Goal: Submit feedback/report problem

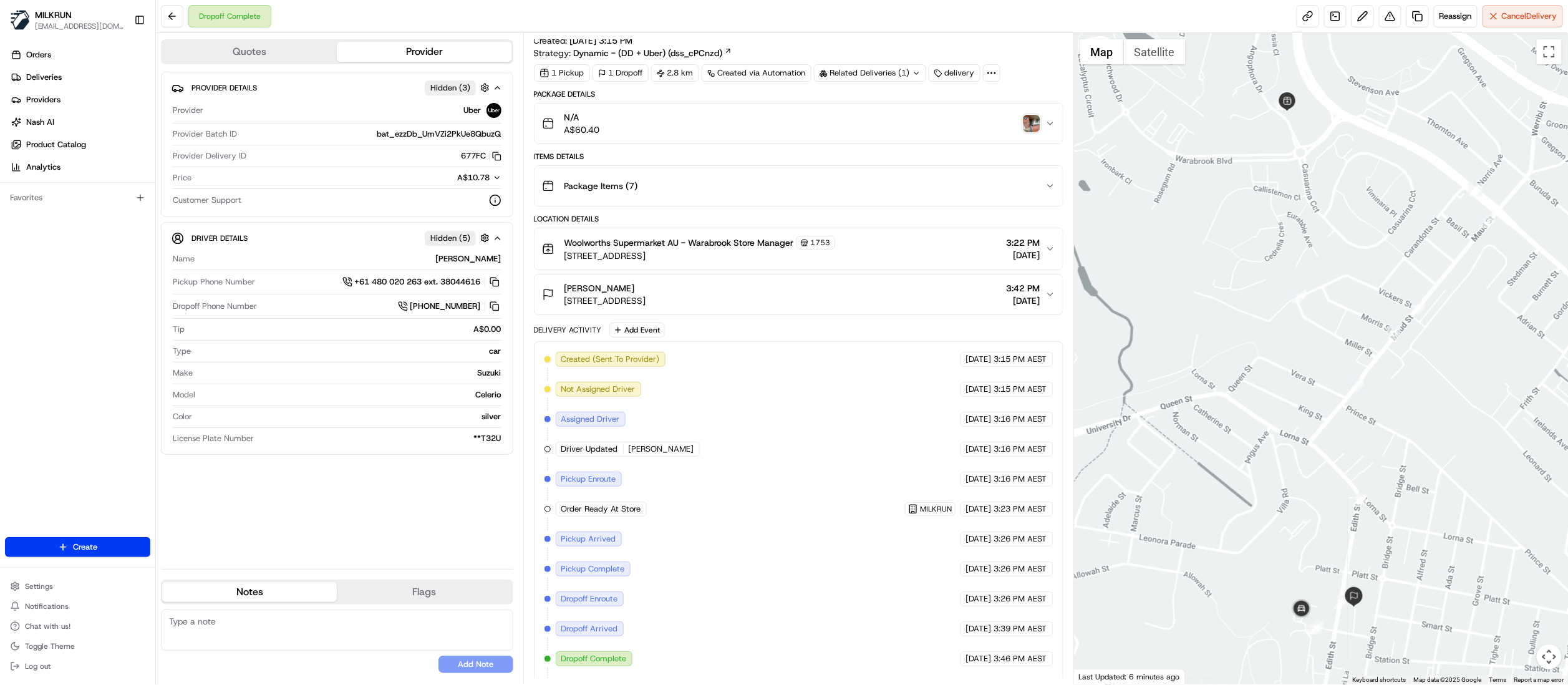
scroll to position [59, 0]
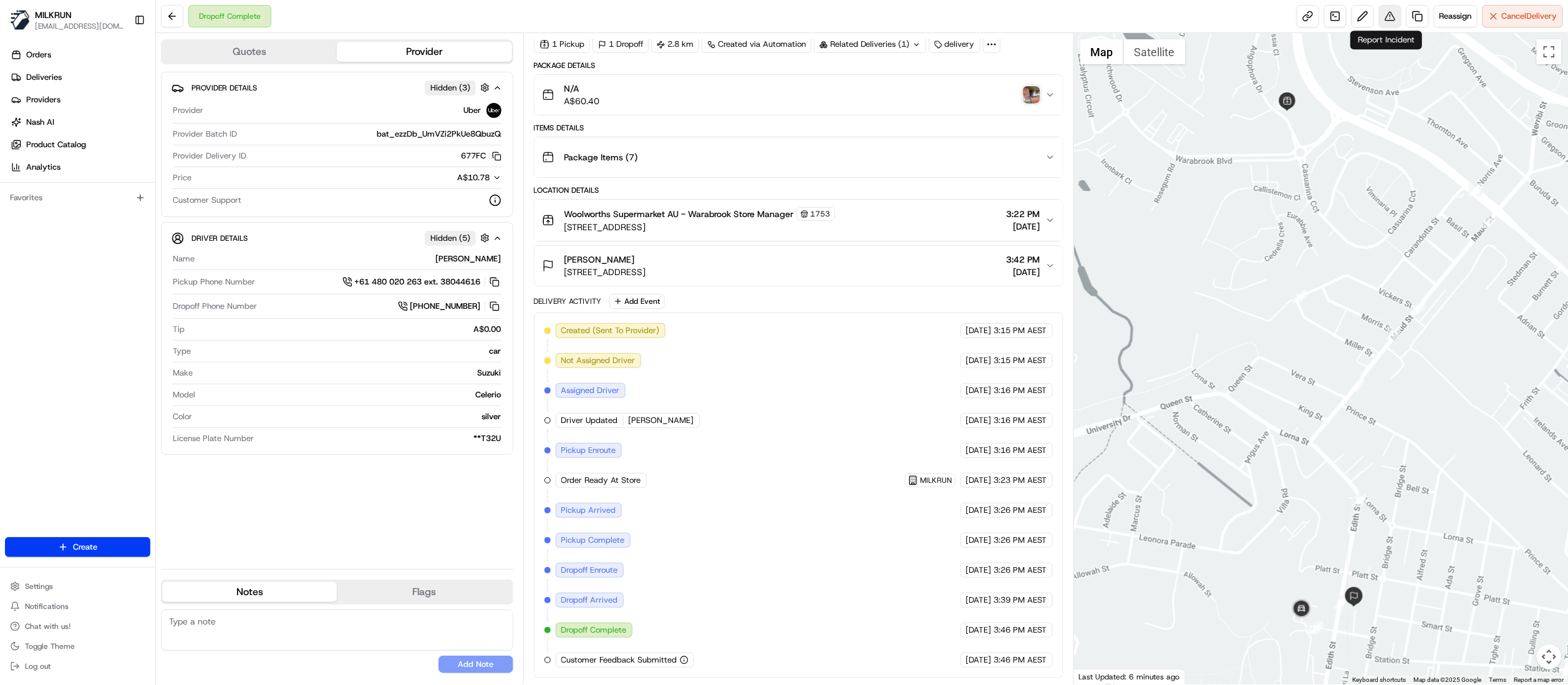
click at [1384, 19] on button at bounding box center [1390, 16] width 22 height 22
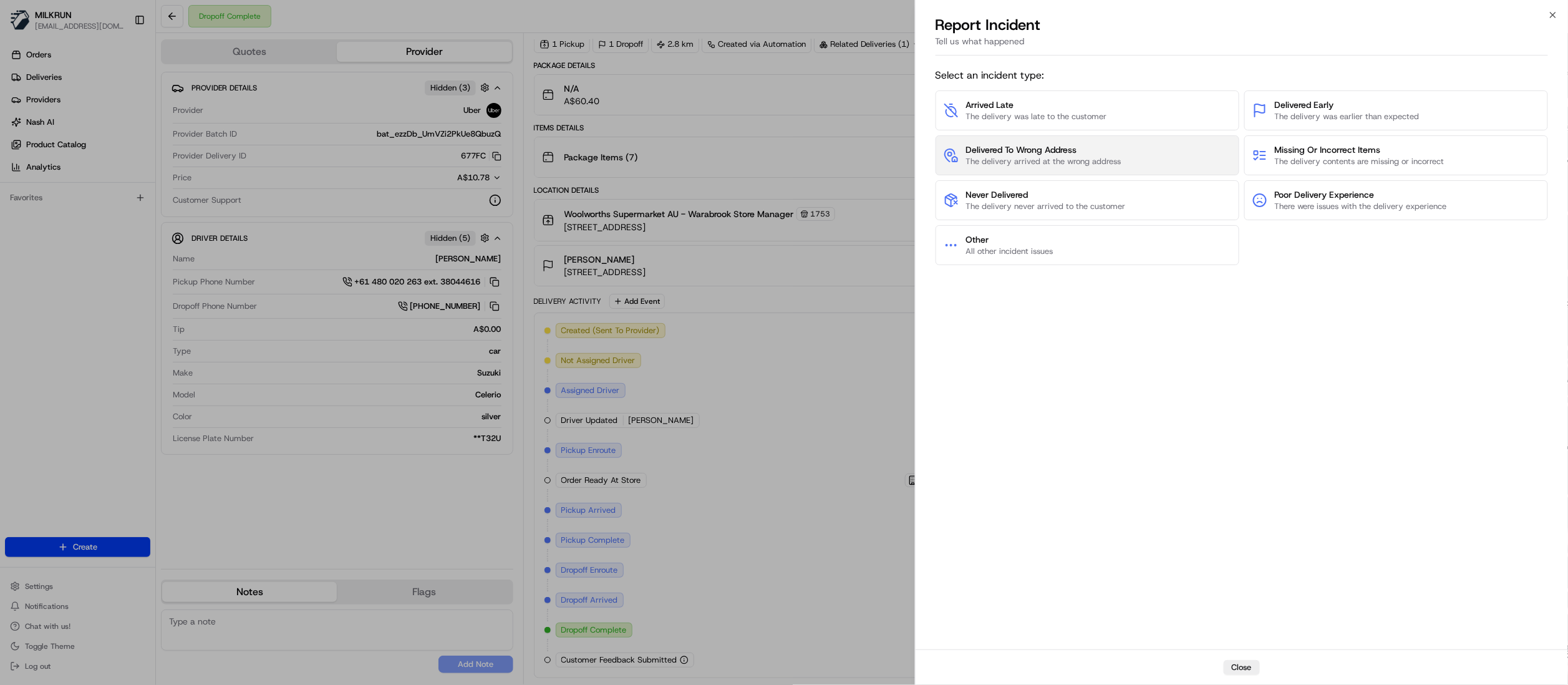
click at [1078, 149] on span "Delivered To Wrong Address" at bounding box center [1044, 150] width 156 height 13
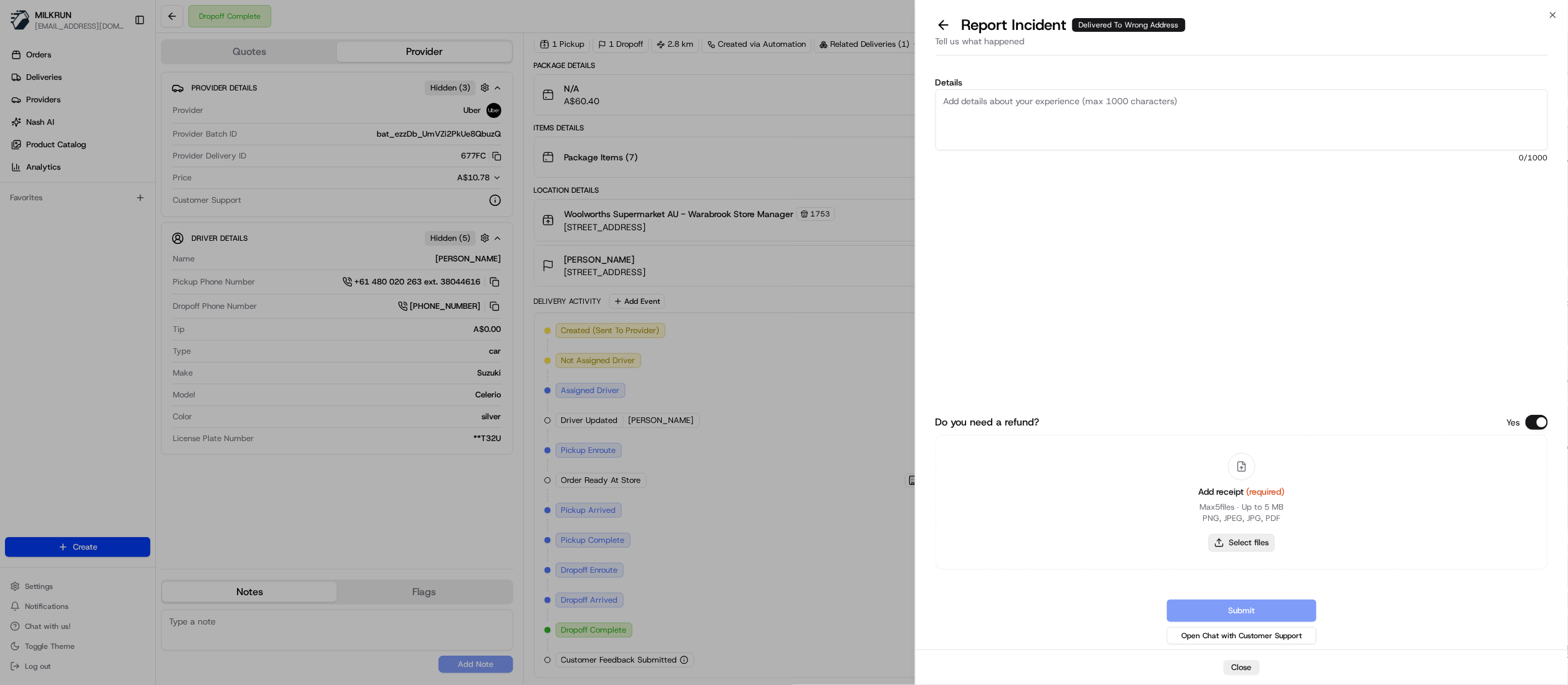
click at [1255, 540] on button "Select files" at bounding box center [1242, 542] width 66 height 18
click at [1254, 541] on button "Select files" at bounding box center [1242, 542] width 66 height 18
type input "C:\fakepath\Screenshot 2025-08-22 155310.png"
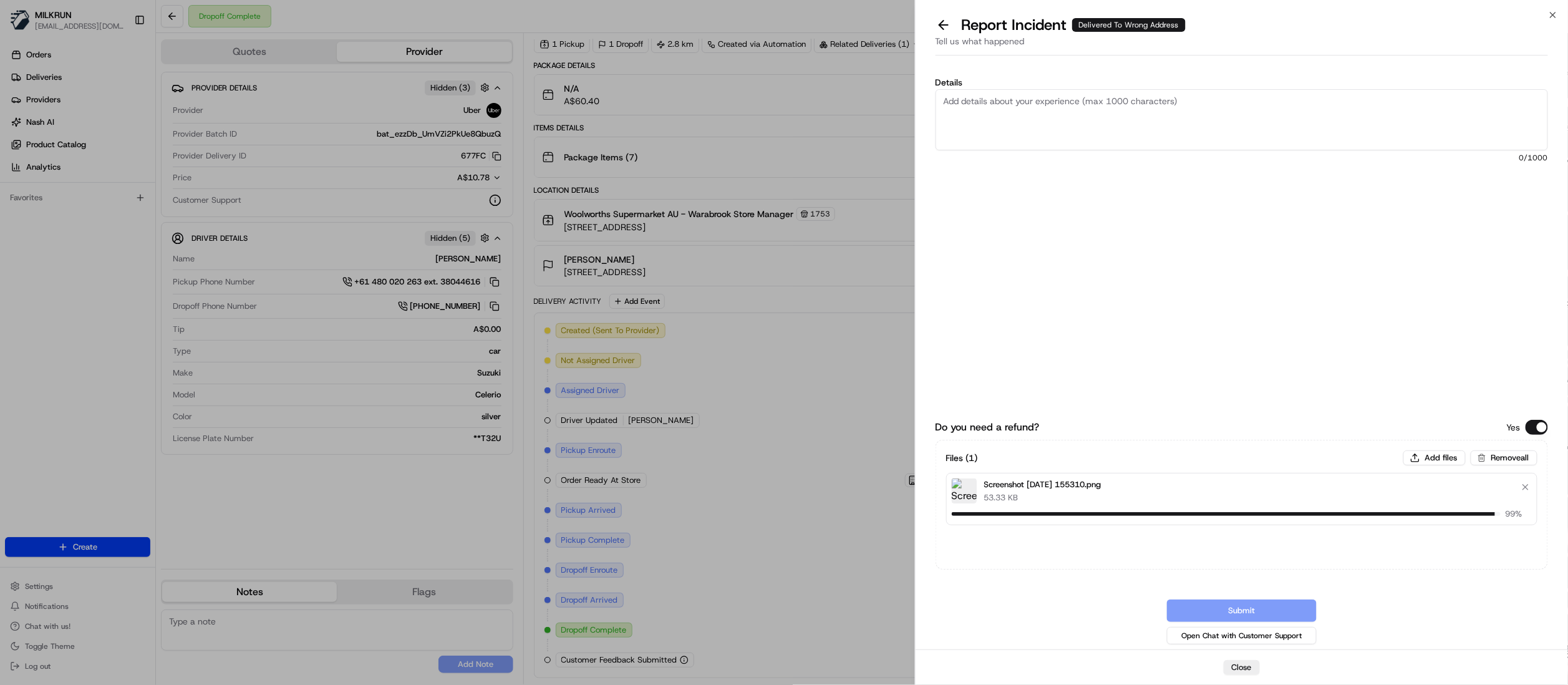
click at [991, 97] on textarea "Details" at bounding box center [1242, 120] width 613 height 61
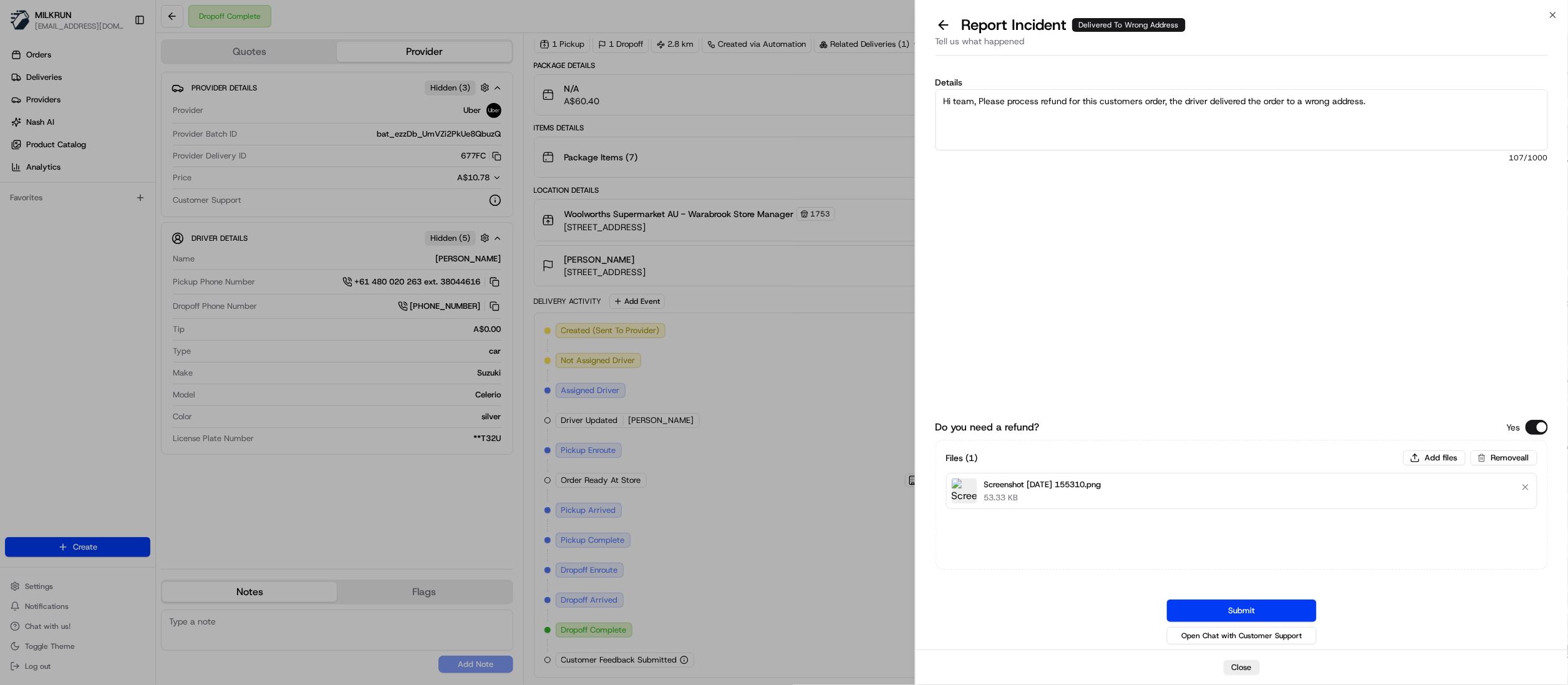
type textarea "Hi team, Please process refund for this customers order, the driver delivered t…"
click at [1252, 614] on button "Submit" at bounding box center [1242, 610] width 150 height 22
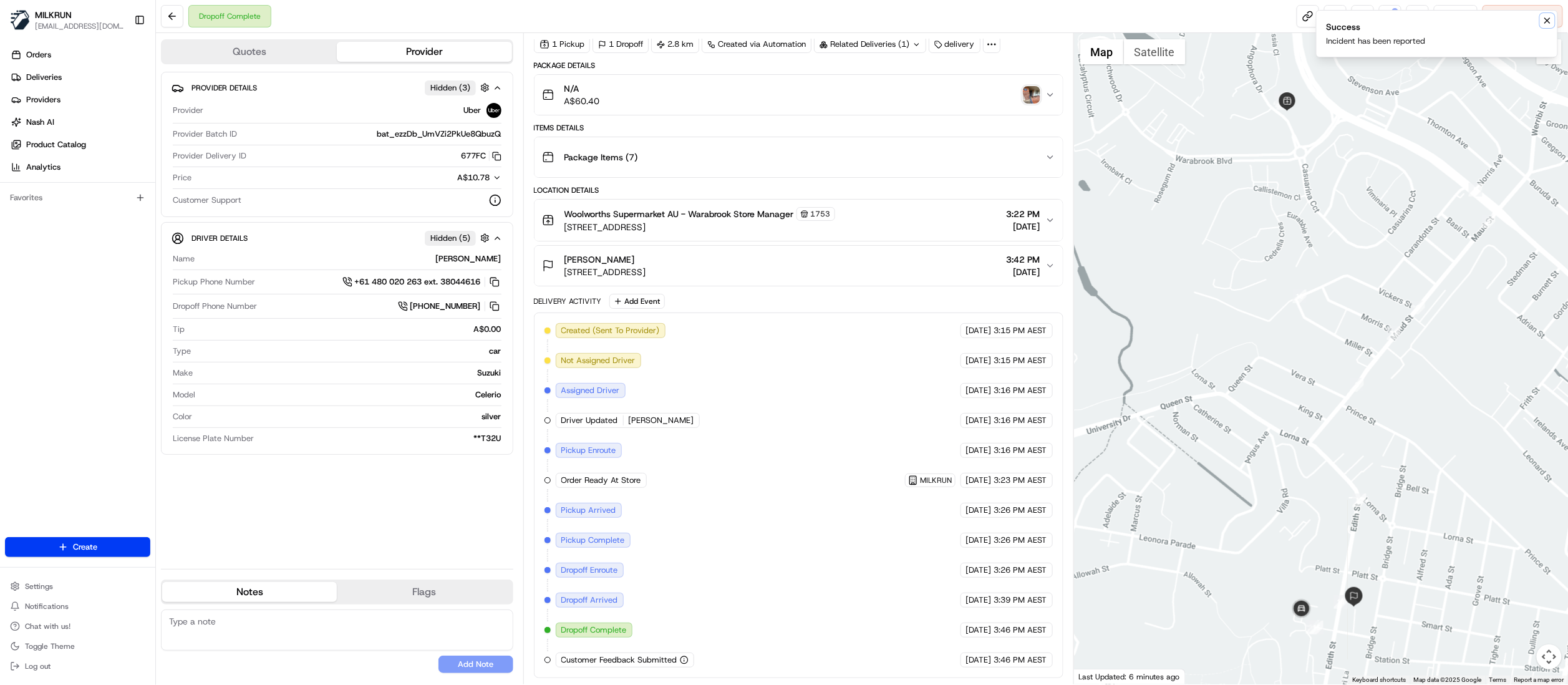
click at [1549, 22] on icon "Notifications (F8)" at bounding box center [1548, 20] width 10 height 10
click at [1383, 17] on button at bounding box center [1390, 16] width 22 height 22
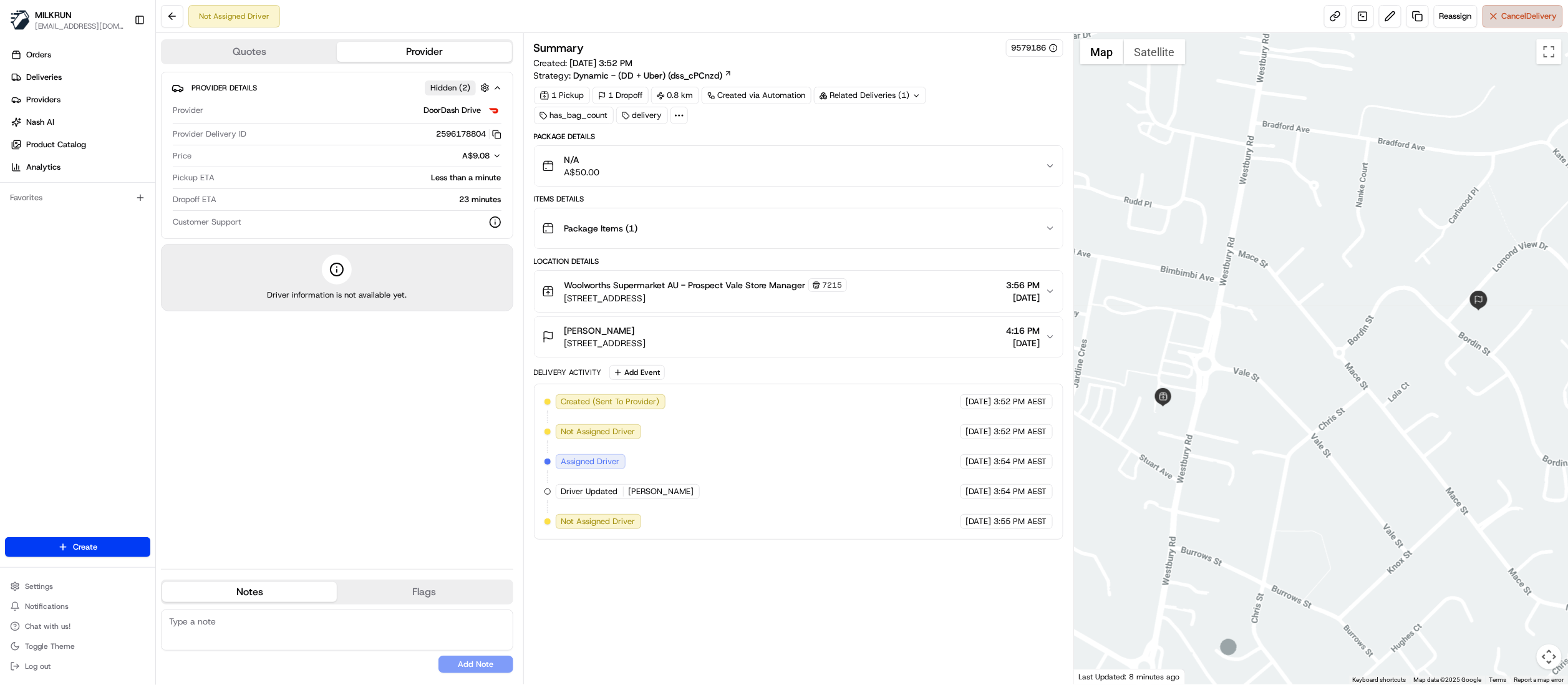
click at [1509, 12] on span "Cancel Delivery" at bounding box center [1529, 15] width 55 height 11
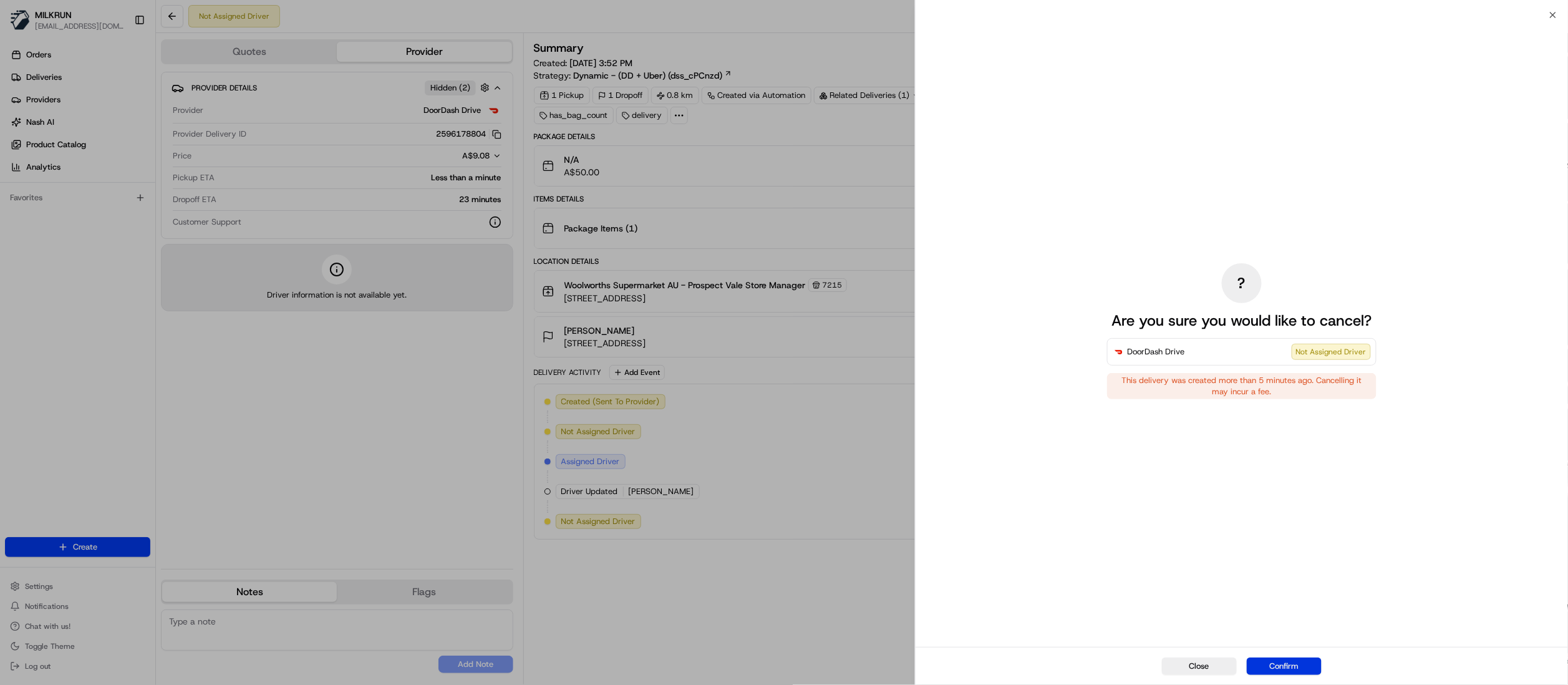
click at [1280, 669] on button "Confirm" at bounding box center [1284, 665] width 75 height 18
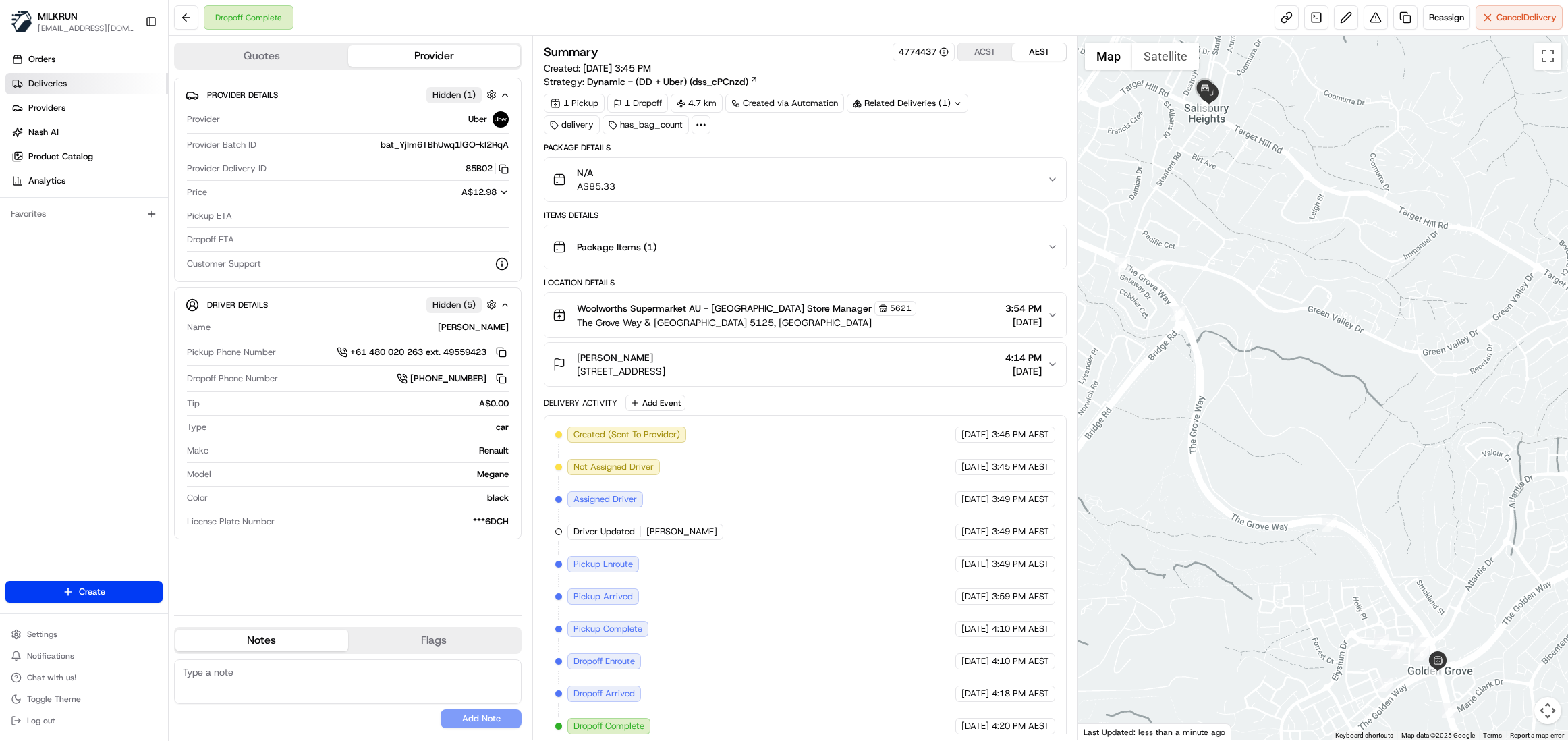
click at [37, 85] on span "Deliveries" at bounding box center [48, 83] width 39 height 12
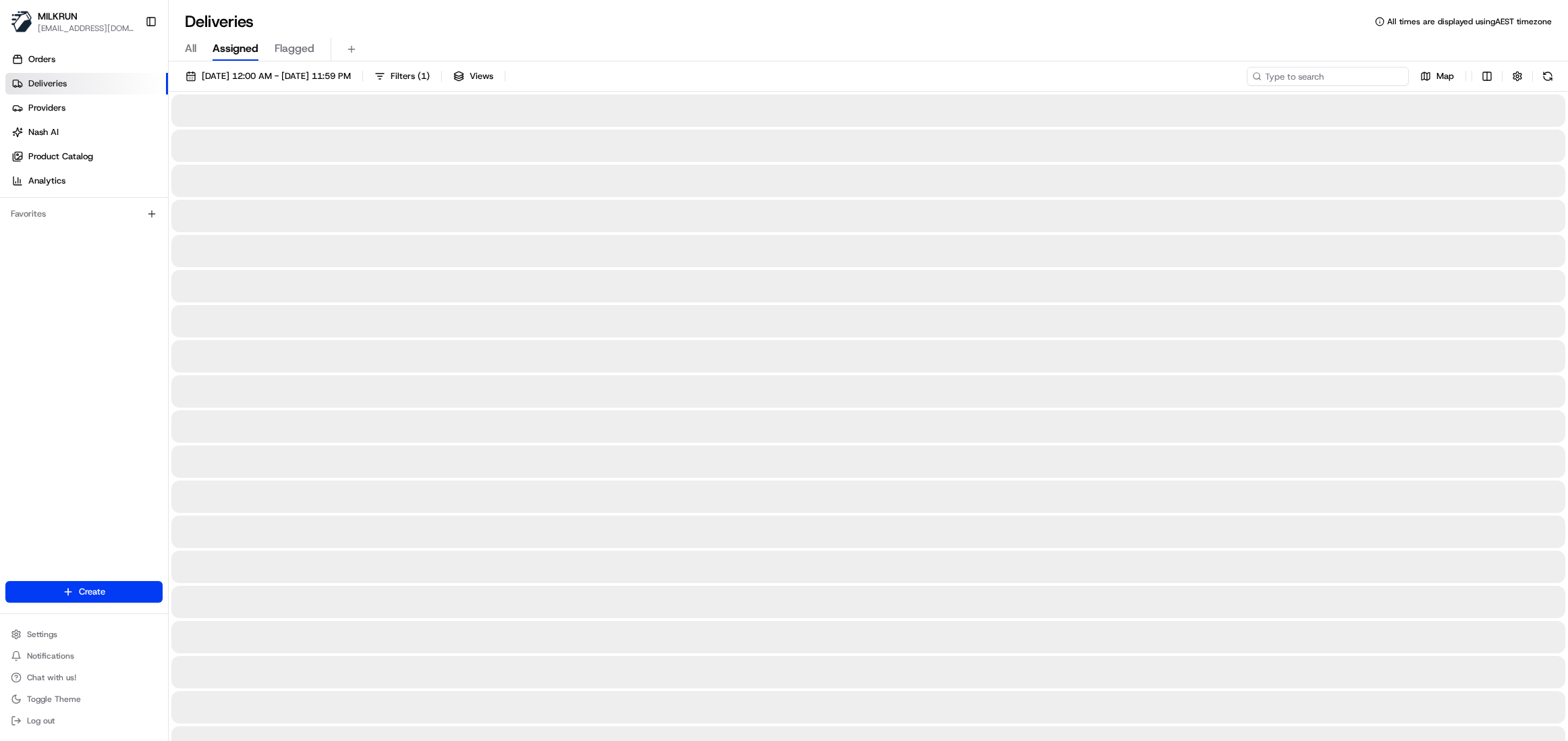
click at [1385, 72] on input at bounding box center [1328, 76] width 162 height 19
paste input "dc3d7b47-6ef3-425f-bb40-8f2c6d2cc571"
type input "dc3d7b47-6ef3-425f-bb40-8f2c6d2cc571"
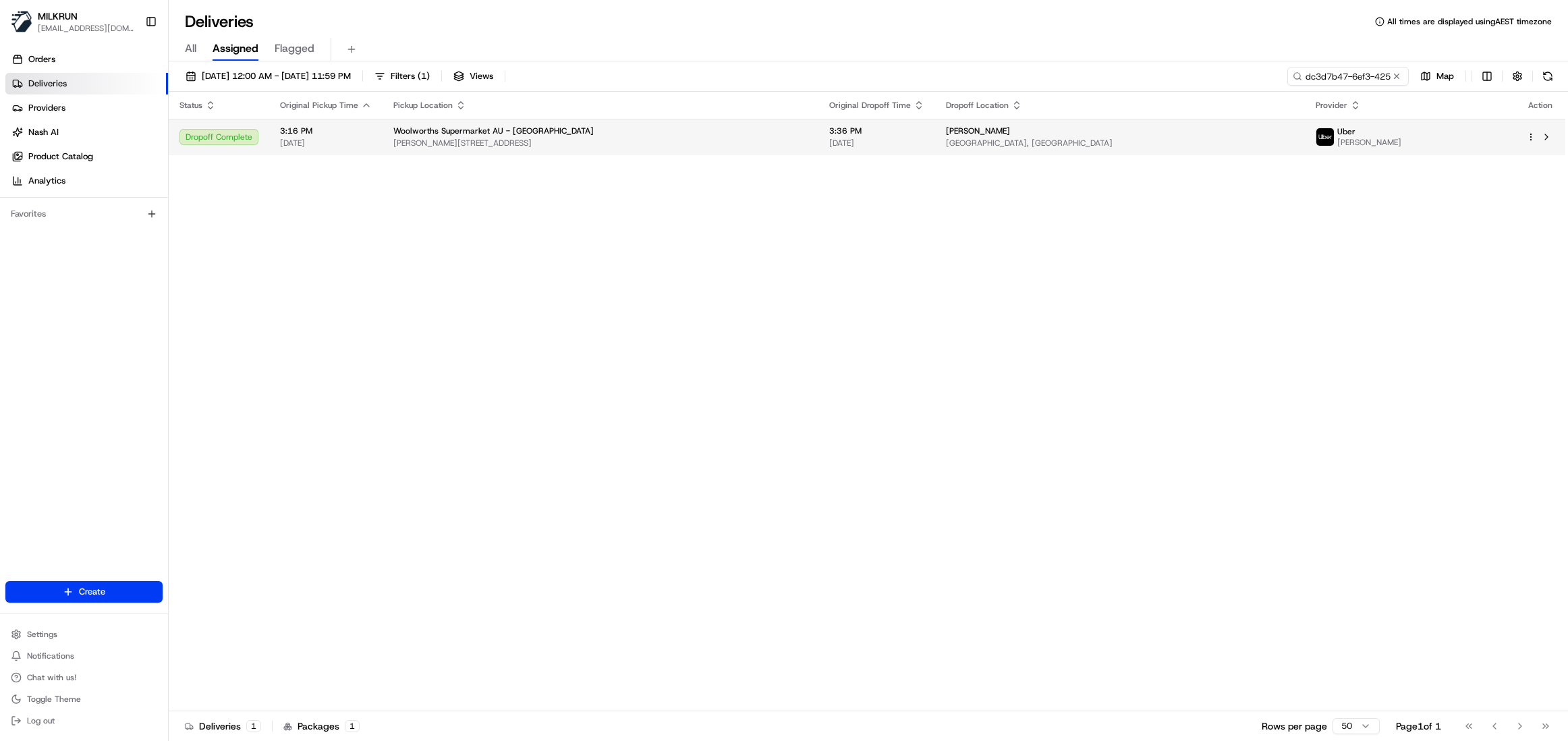
click at [946, 127] on span "[PERSON_NAME]" at bounding box center [979, 131] width 64 height 11
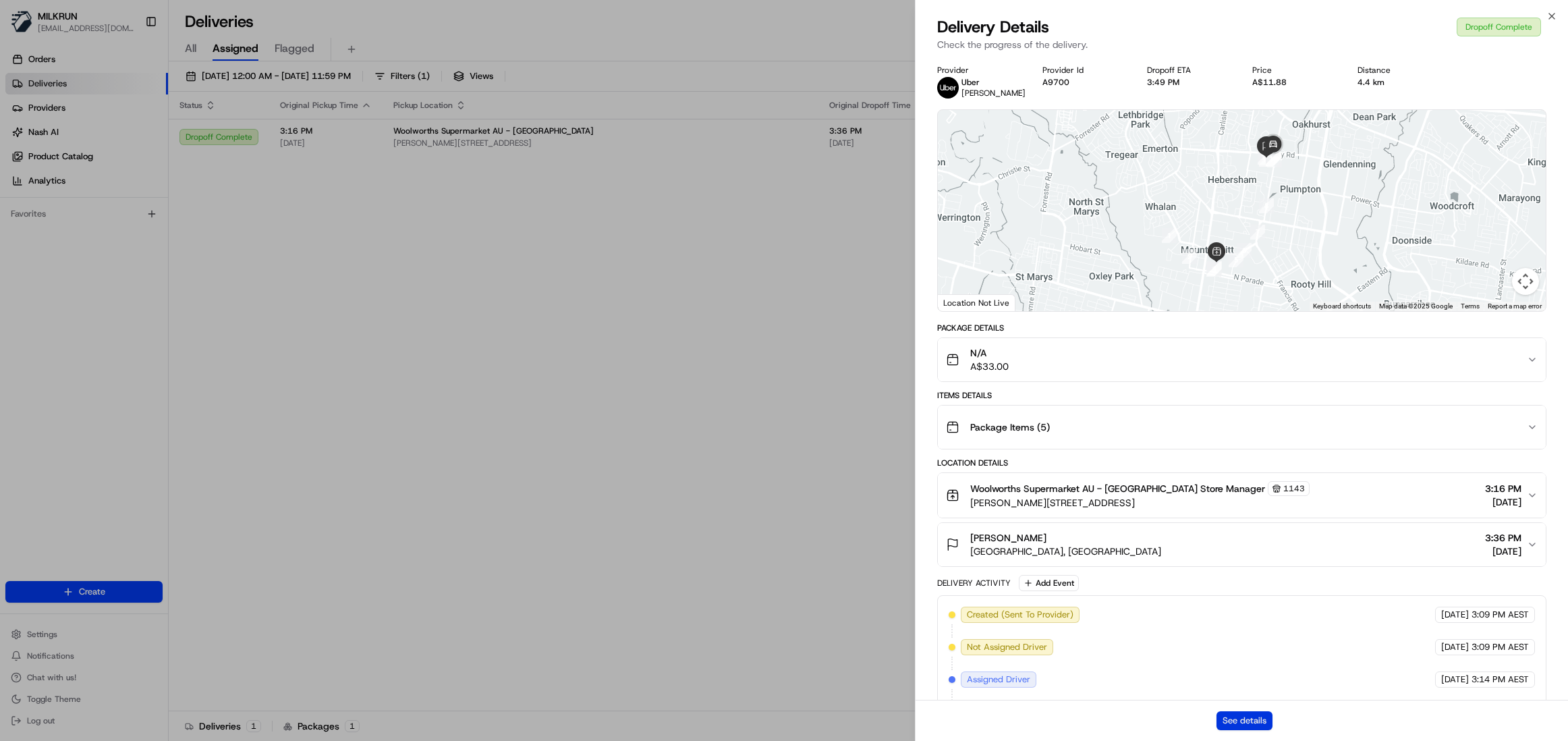
click at [1236, 718] on button "See details" at bounding box center [1244, 720] width 56 height 19
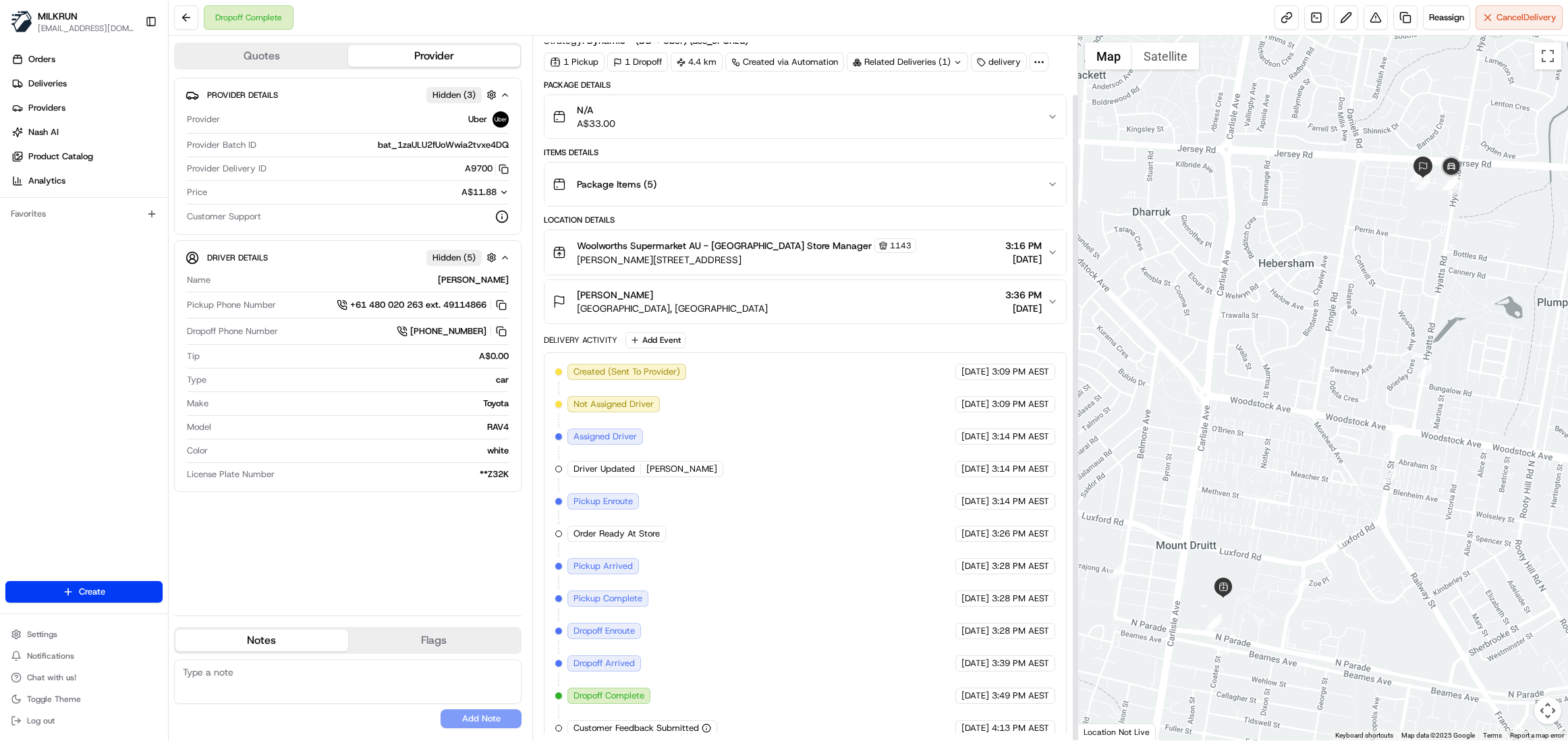
scroll to position [63, 0]
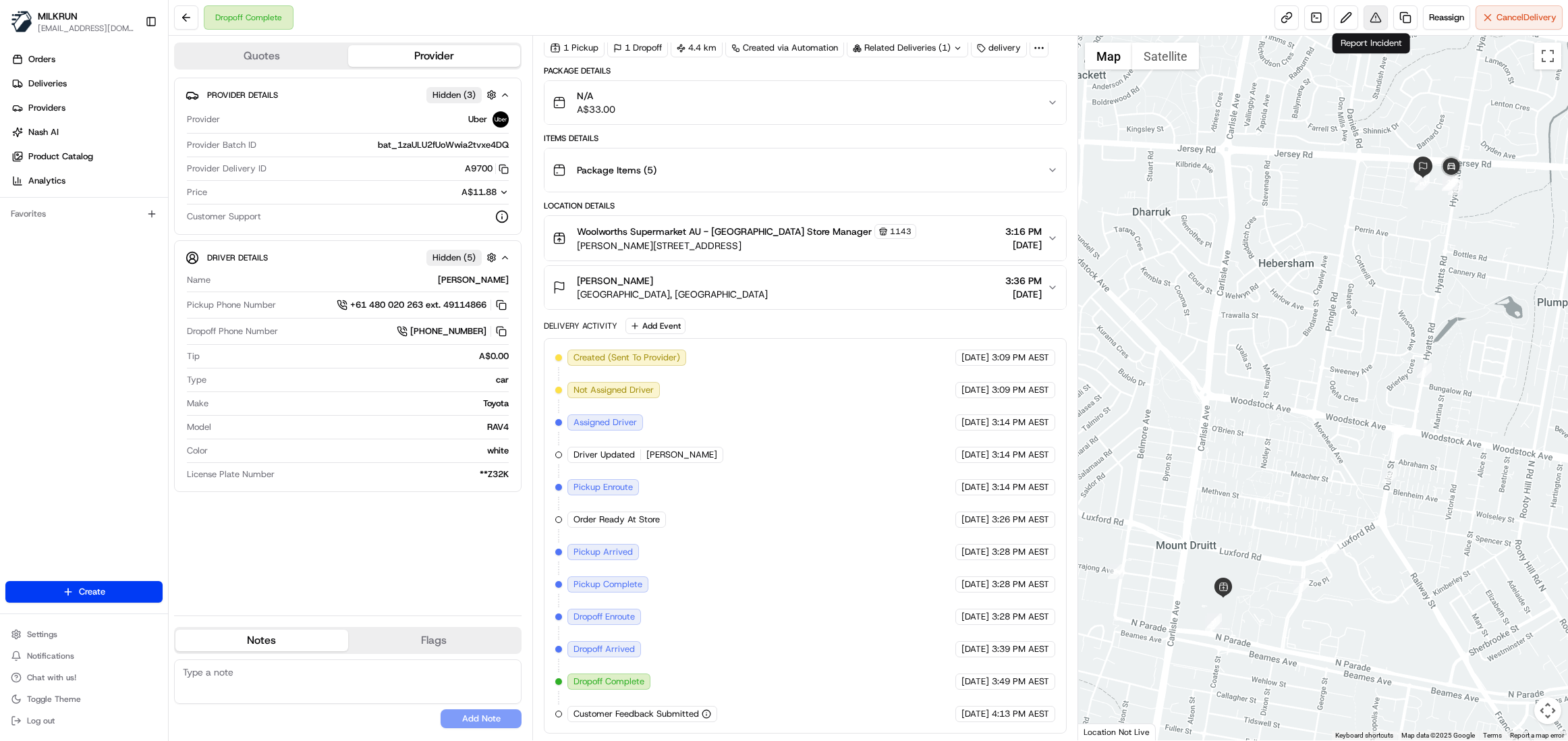
click at [1374, 17] on button at bounding box center [1376, 17] width 24 height 24
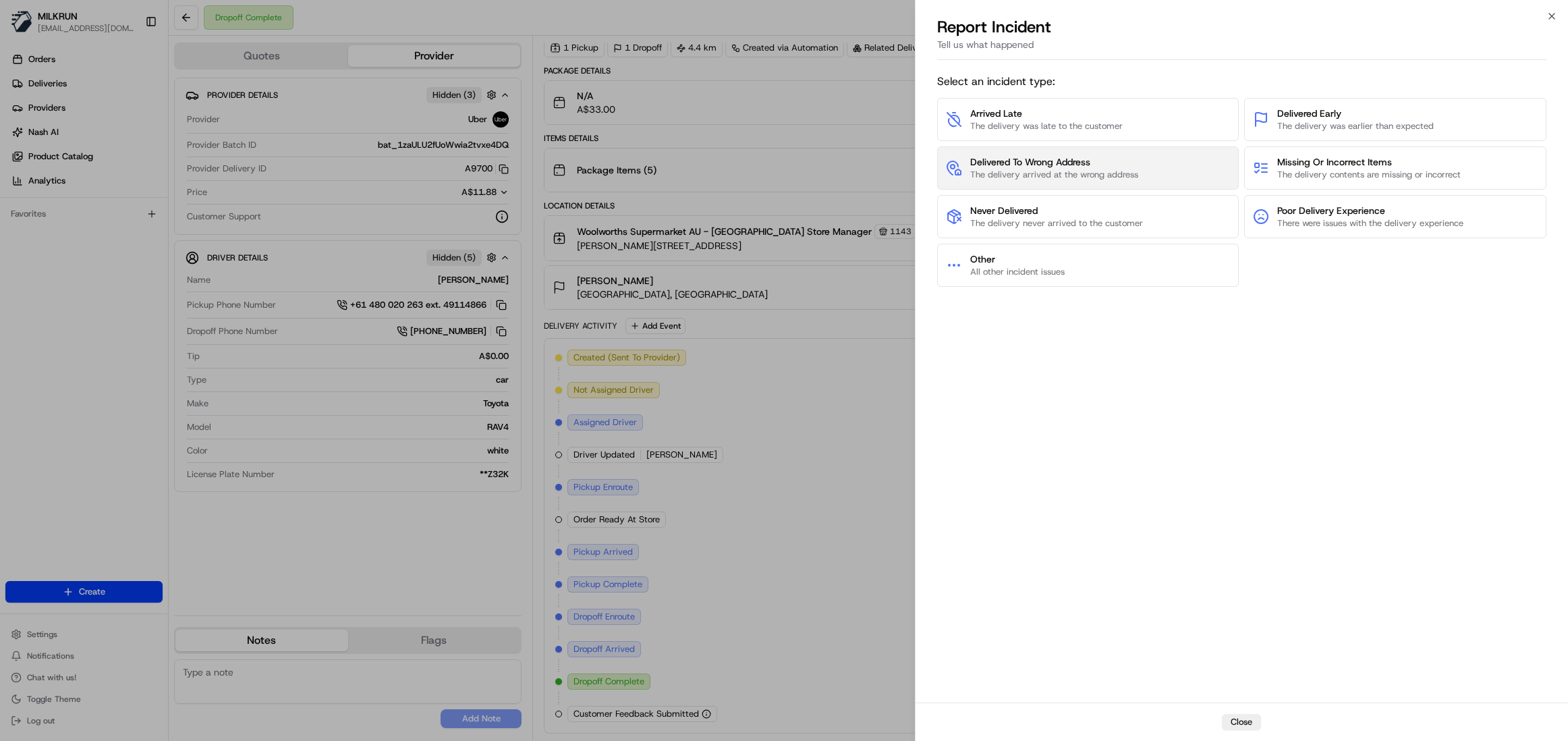
click at [1059, 173] on span "The delivery arrived at the wrong address" at bounding box center [1054, 174] width 168 height 12
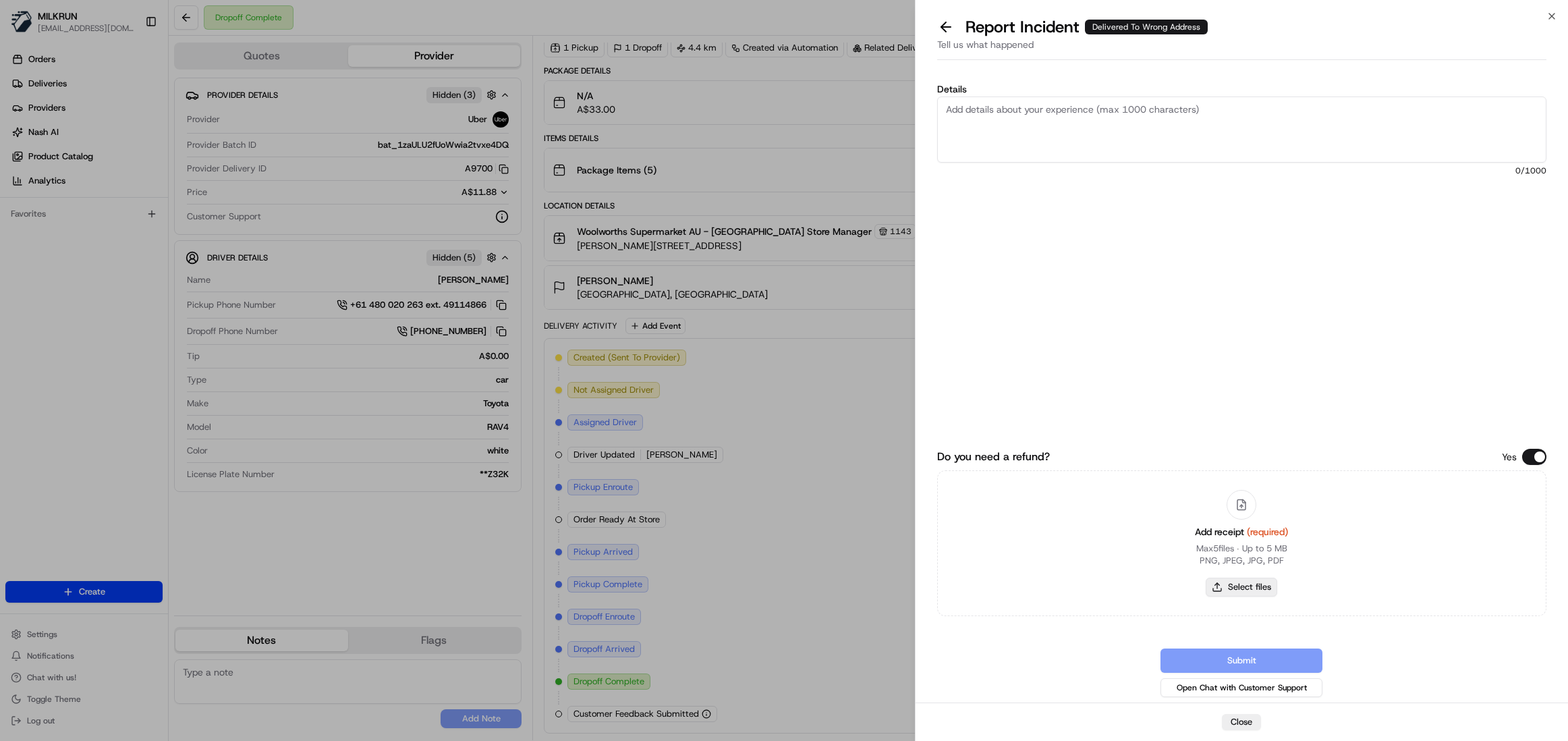
click at [1233, 586] on button "Select files" at bounding box center [1242, 587] width 72 height 19
type input "C:\fakepath\[PERSON_NAME].pdf"
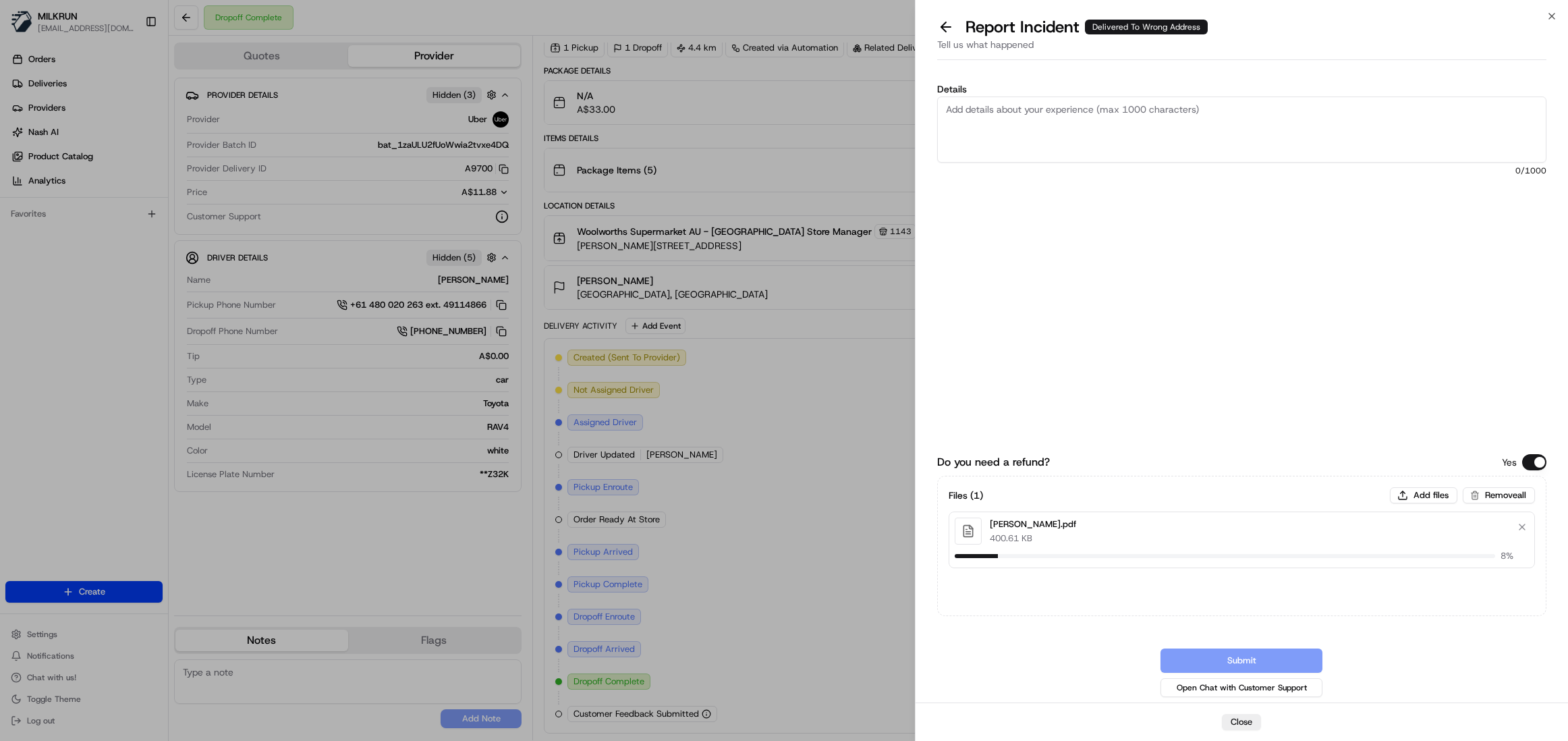
click at [1013, 120] on textarea "Details" at bounding box center [1242, 130] width 610 height 66
click at [1461, 113] on textarea "Hi team, Please process refund for this cx, he never received his order no comm…" at bounding box center [1242, 130] width 610 height 66
type textarea "Hi team, Please process refund for this cx, he never received his order no comm…"
click at [1258, 650] on button "Submit" at bounding box center [1242, 660] width 162 height 24
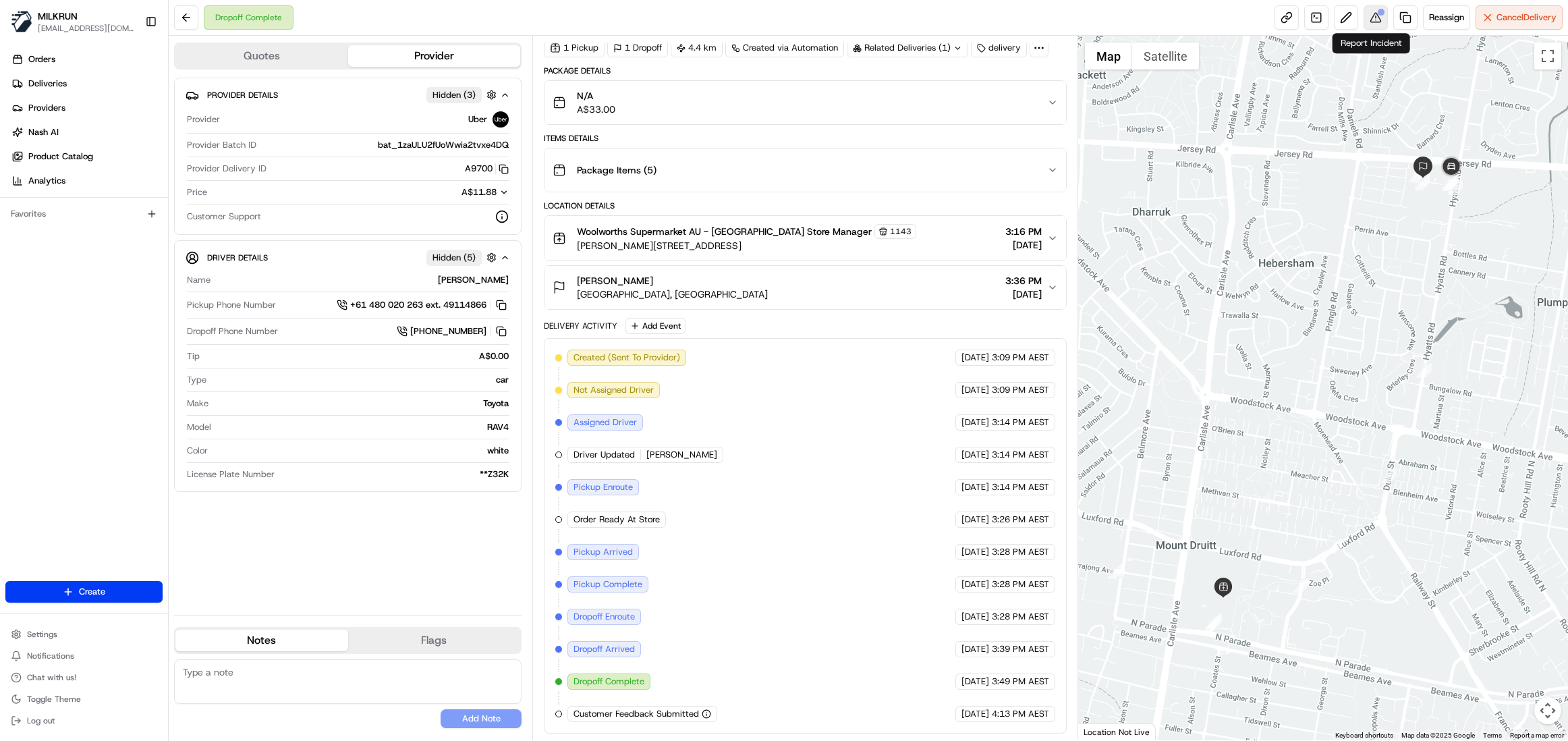
click at [1368, 13] on button at bounding box center [1376, 17] width 24 height 24
